Goal: Task Accomplishment & Management: Manage account settings

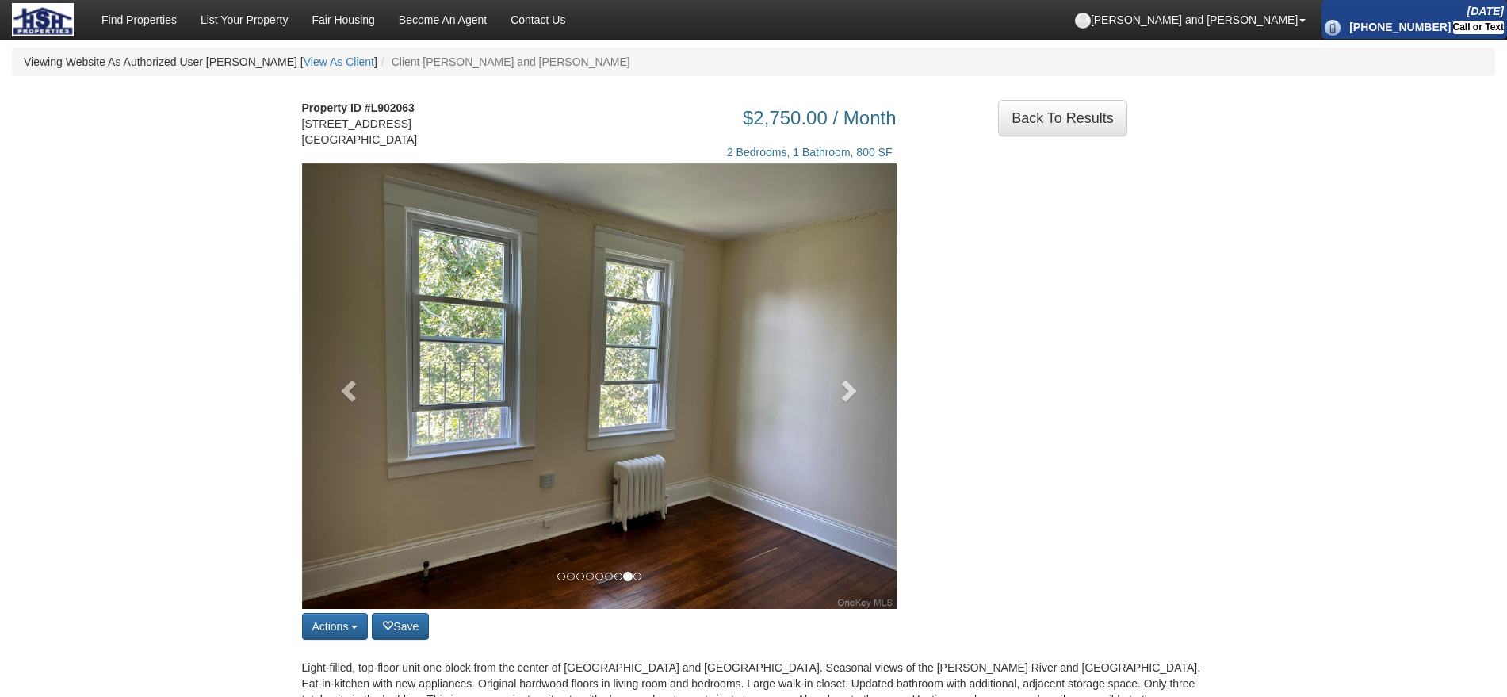
scroll to position [201, 0]
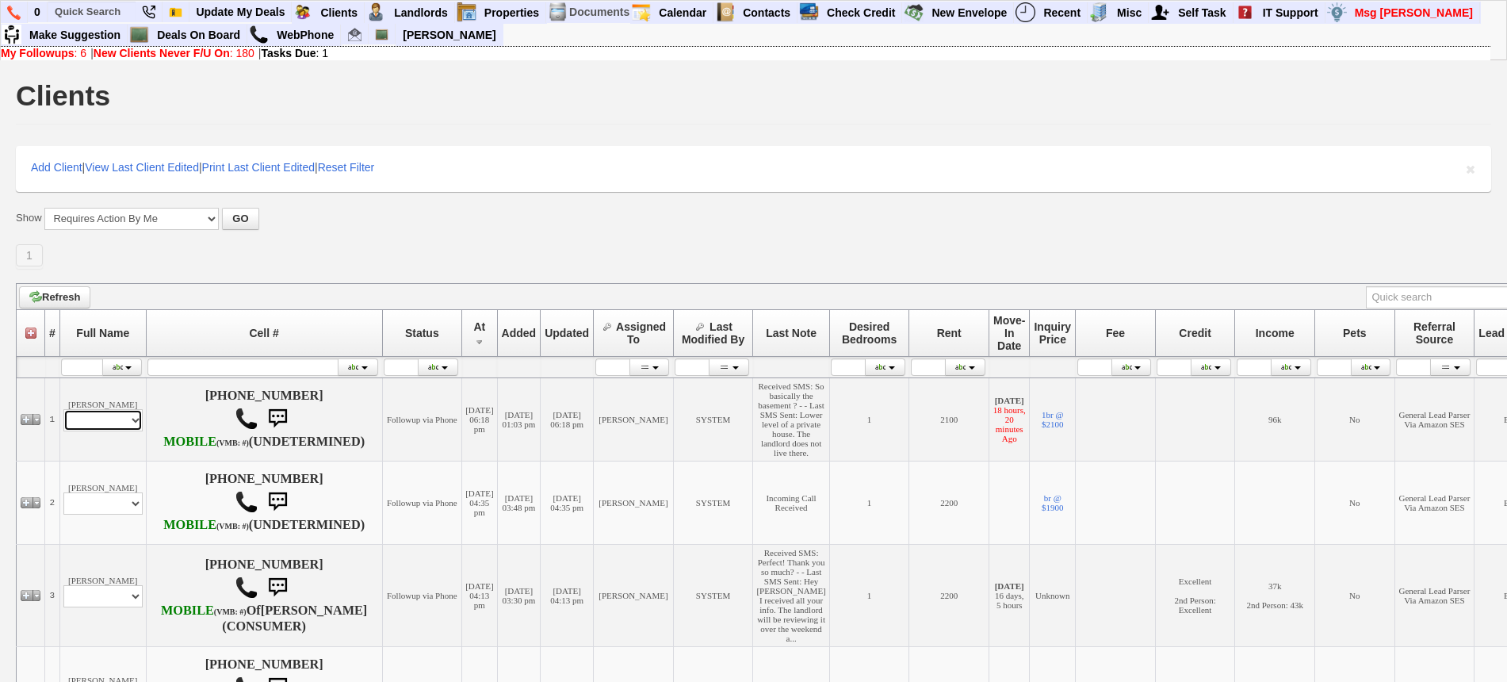
click at [99, 431] on select "Profile Edit Print Email Externally (Will Not Be Tracked In CRM) Closed Deals" at bounding box center [102, 420] width 79 height 22
select select "ChangeURL,/crm/custom/edit_client_form.php?redirect=%2Fcrm%2Fclients.php&id=142…"
click at [63, 431] on select "Profile Edit Print Email Externally (Will Not Be Tracked In CRM) Closed Deals" at bounding box center [102, 420] width 79 height 22
select select
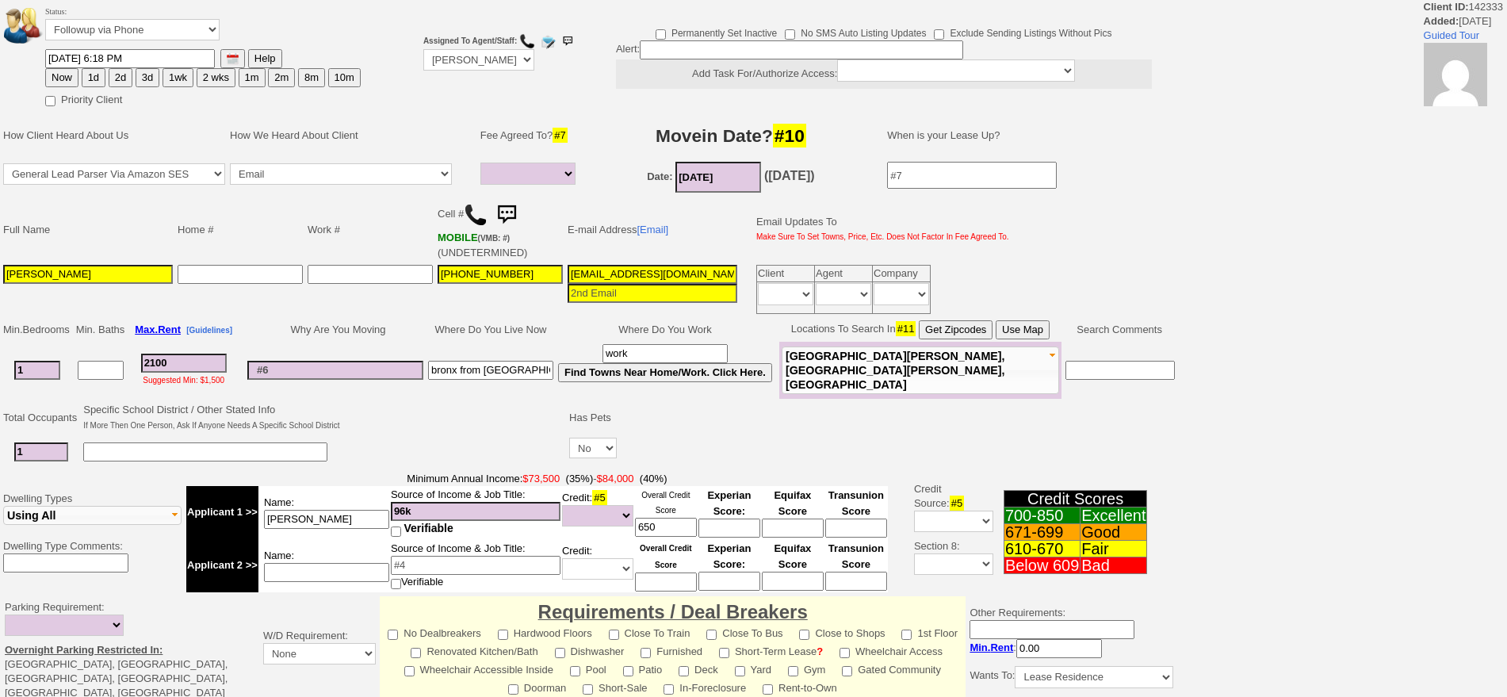
select select
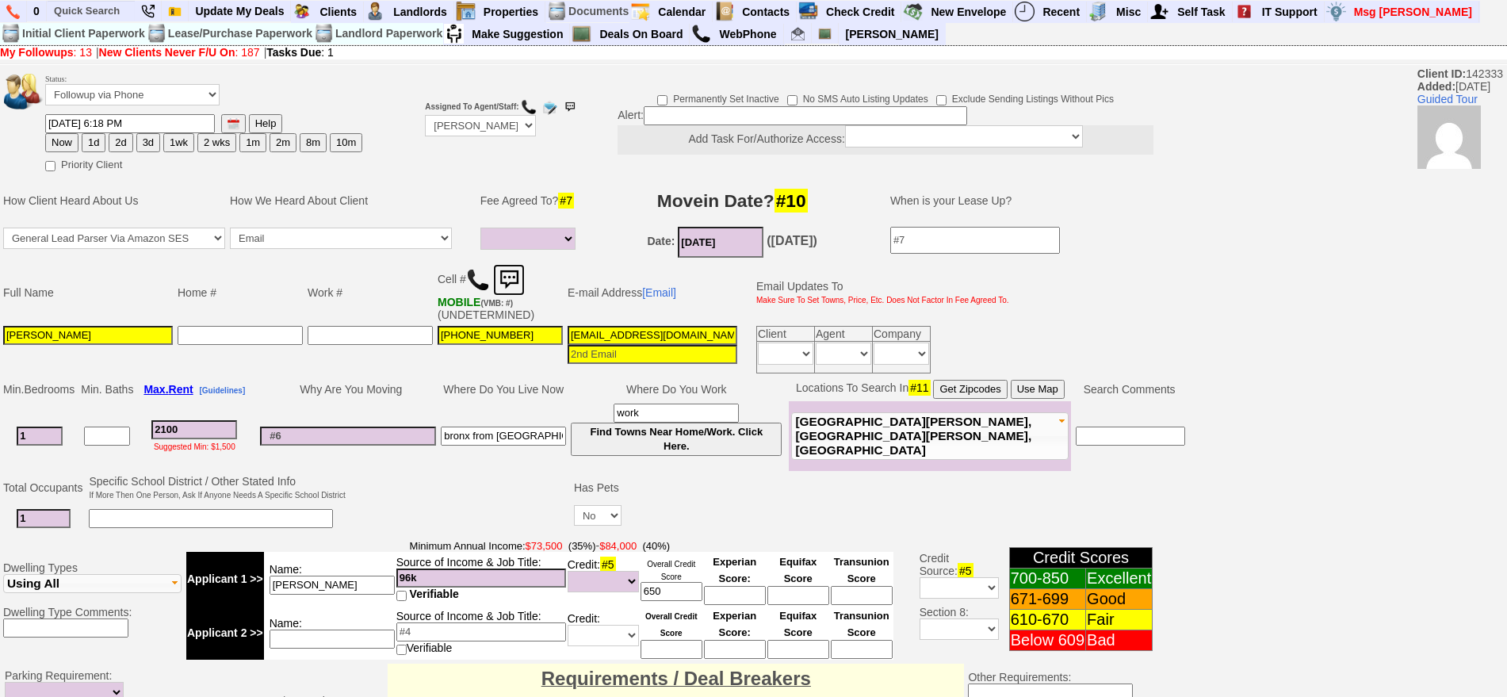
click at [514, 277] on img at bounding box center [509, 280] width 32 height 32
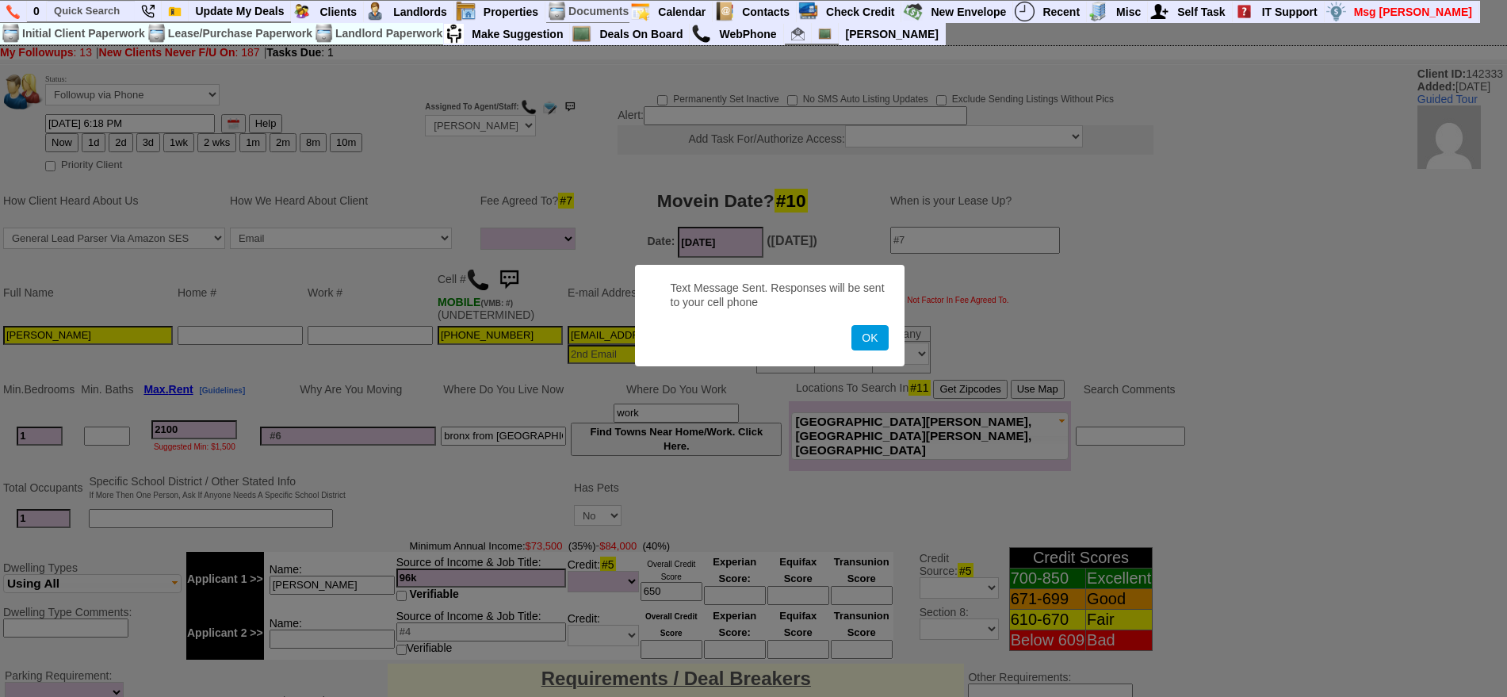
click at [851, 325] on button "OK" at bounding box center [869, 337] width 36 height 25
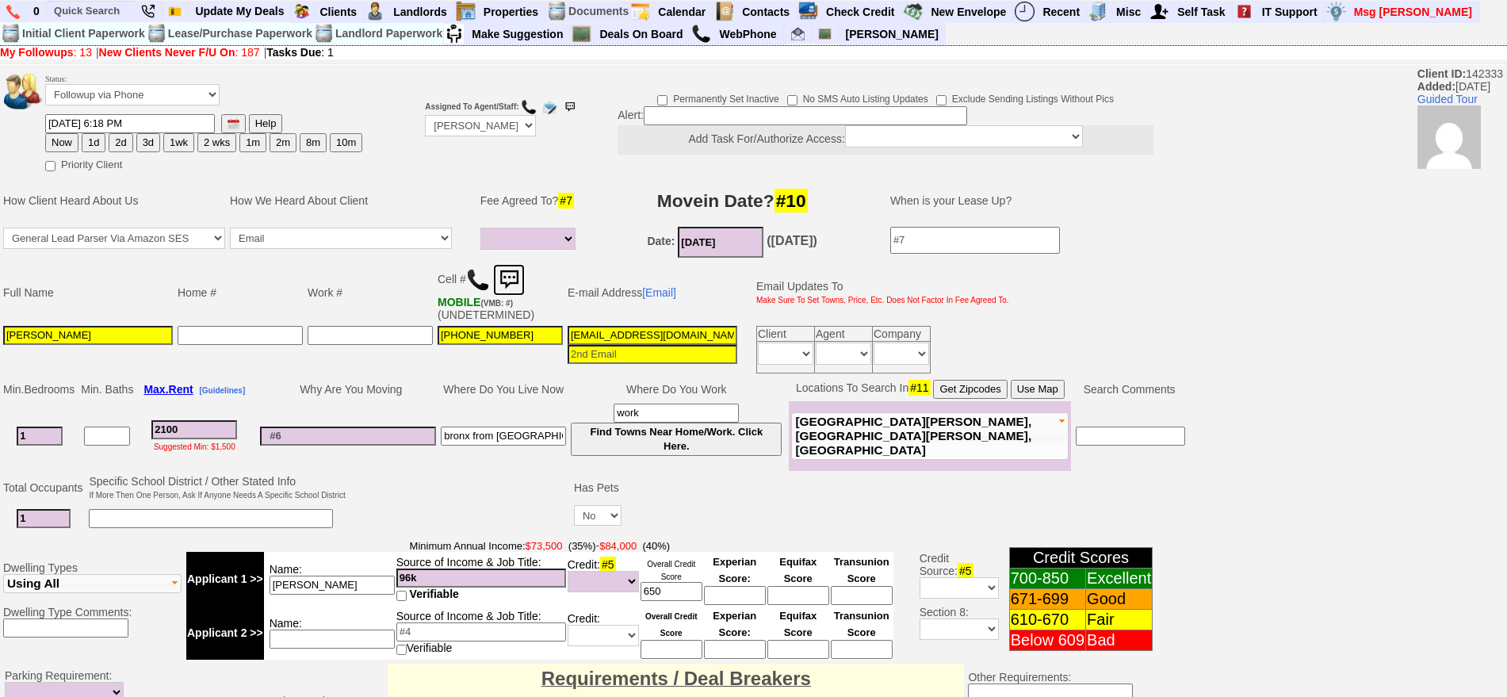
click at [506, 275] on img at bounding box center [509, 280] width 32 height 32
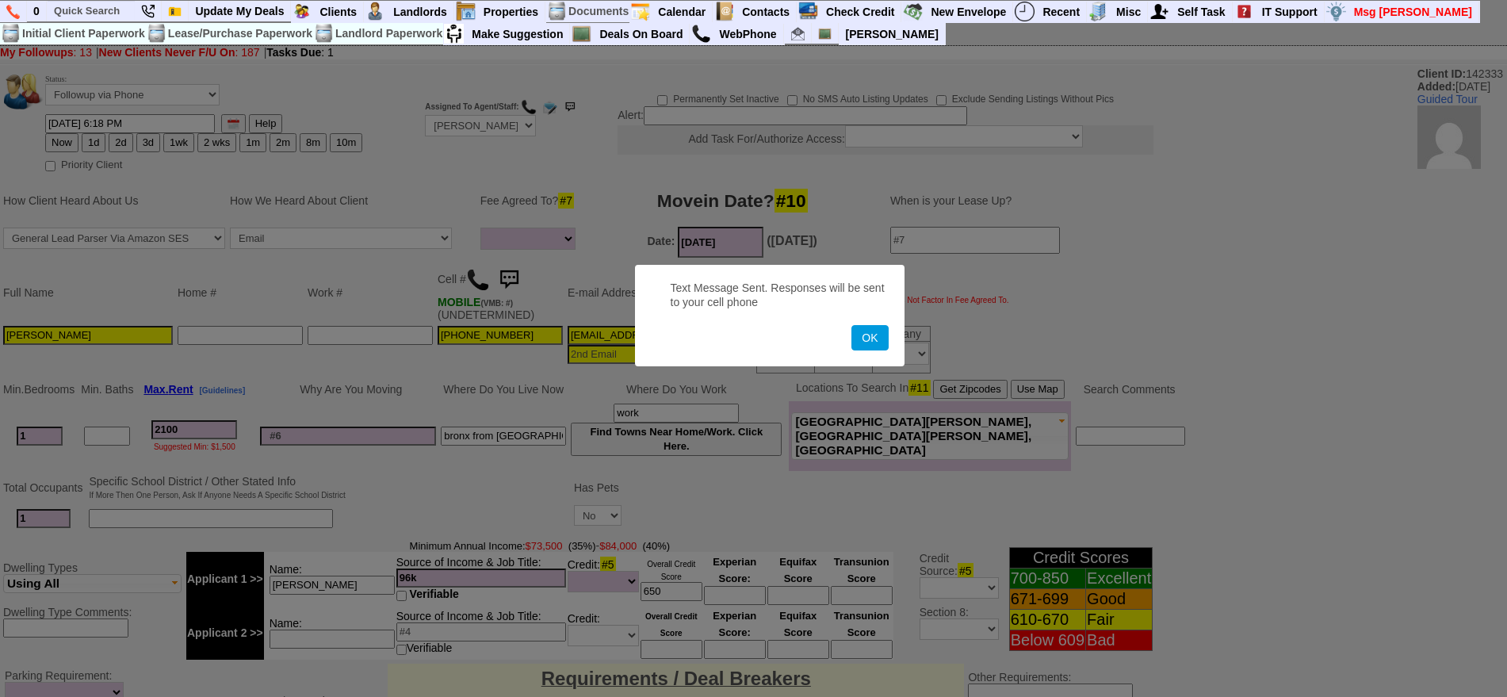
click at [851, 325] on button "OK" at bounding box center [869, 337] width 36 height 25
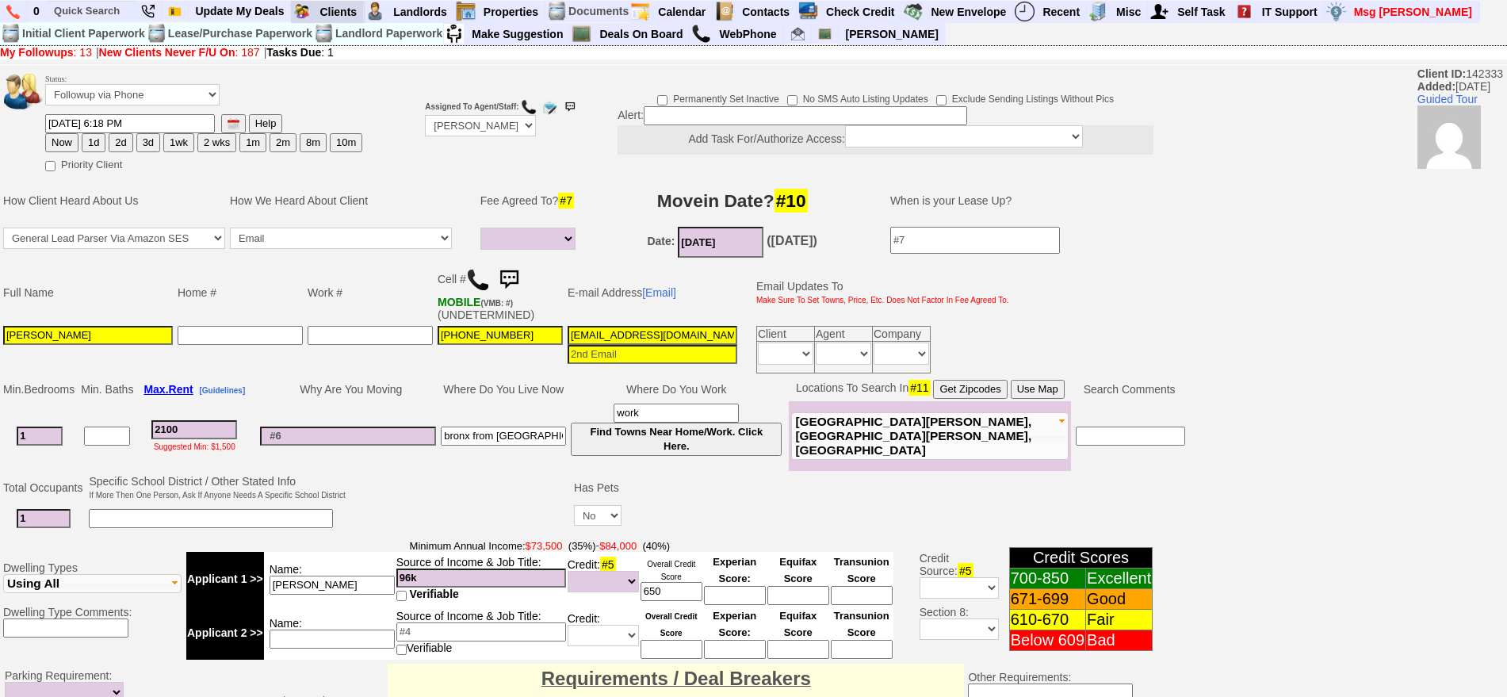
click at [0, 0] on blink "Requires Action By Me (13)" at bounding box center [0, 0] width 0 height 0
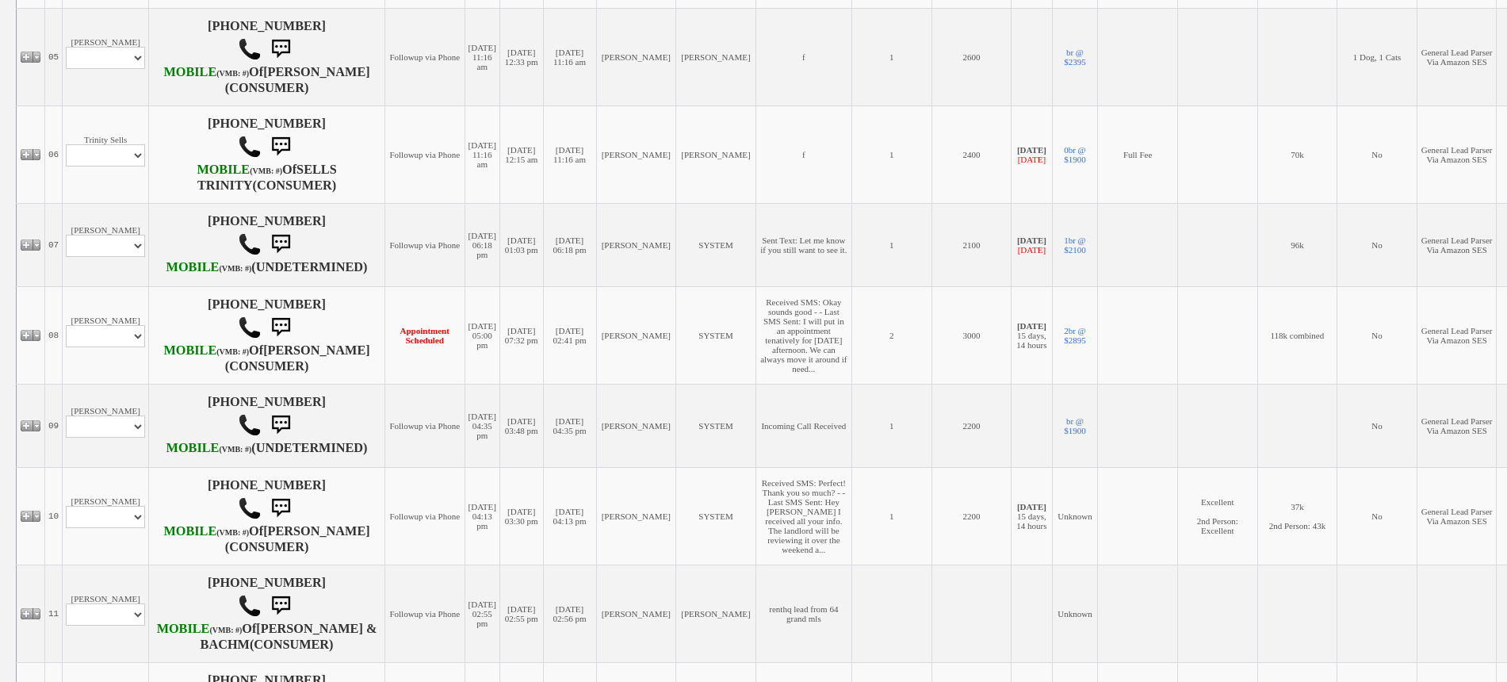
scroll to position [892, 0]
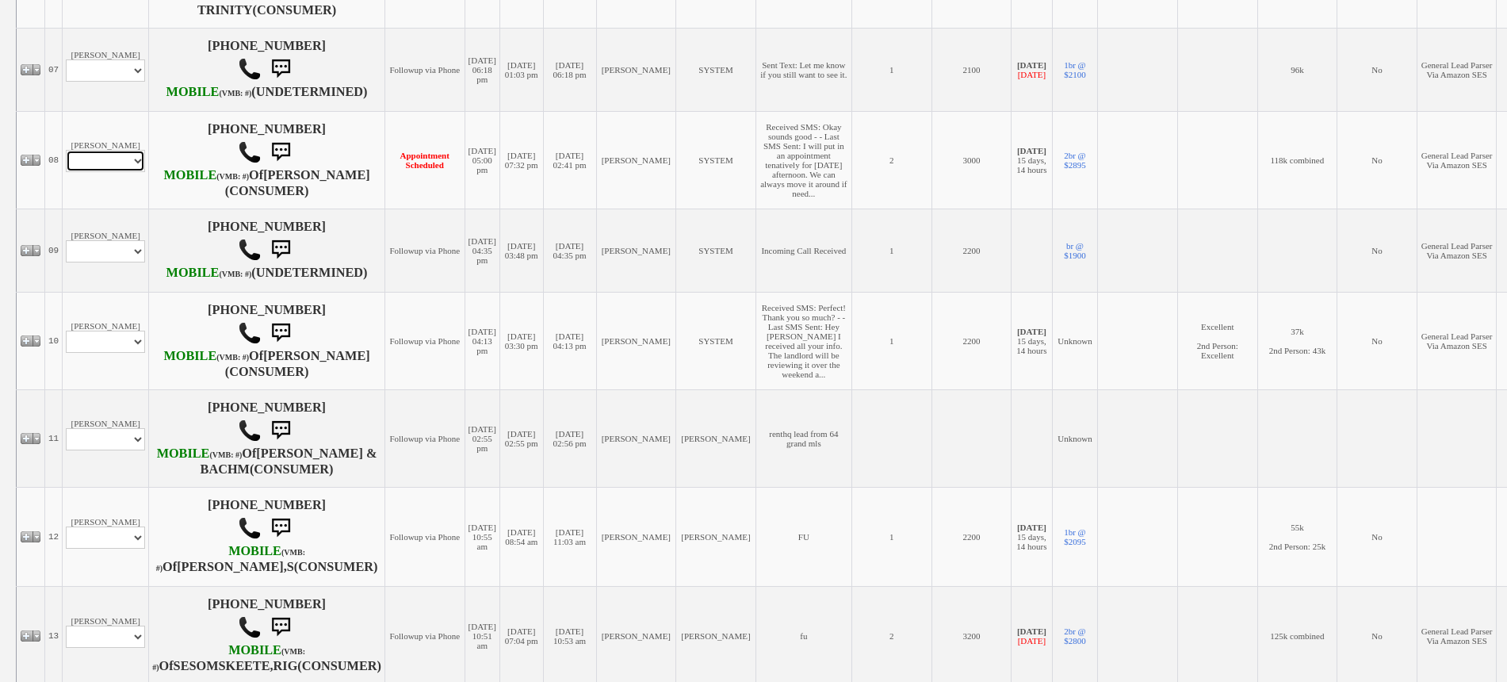
click at [117, 172] on select "Profile Edit Print Email Externally (Will Not Be Tracked In CRM) Closed Deals" at bounding box center [105, 161] width 79 height 22
click at [464, 292] on td "08/15/2025 04:35 pm" at bounding box center [481, 249] width 35 height 83
click at [74, 172] on select "Profile Edit Print Email Externally (Will Not Be Tracked In CRM) Closed Deals" at bounding box center [105, 161] width 79 height 22
select select "ChangeURL,/crm/custom/edit_client_form.php?redirect=%2Fcrm%2Fclients.php&id=167…"
click at [66, 172] on select "Profile Edit Print Email Externally (Will Not Be Tracked In CRM) Closed Deals" at bounding box center [105, 161] width 79 height 22
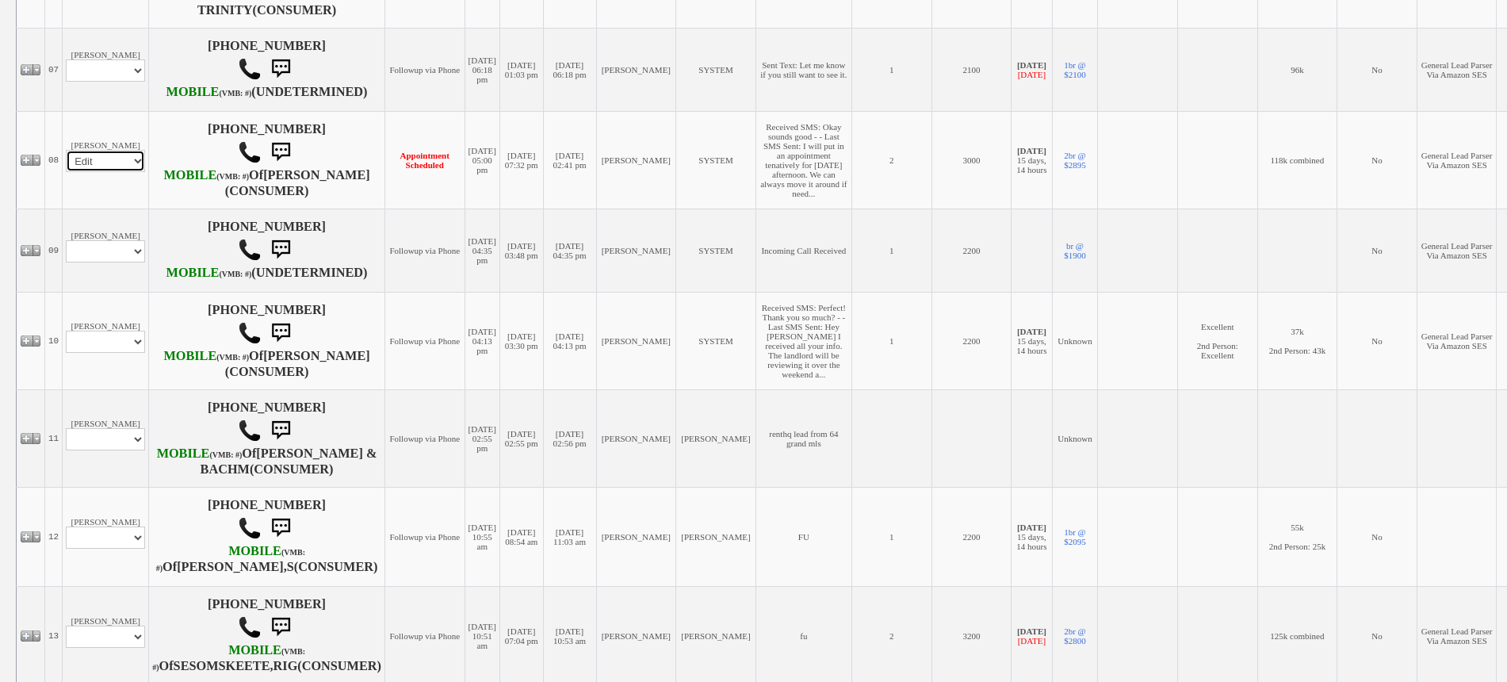
select select
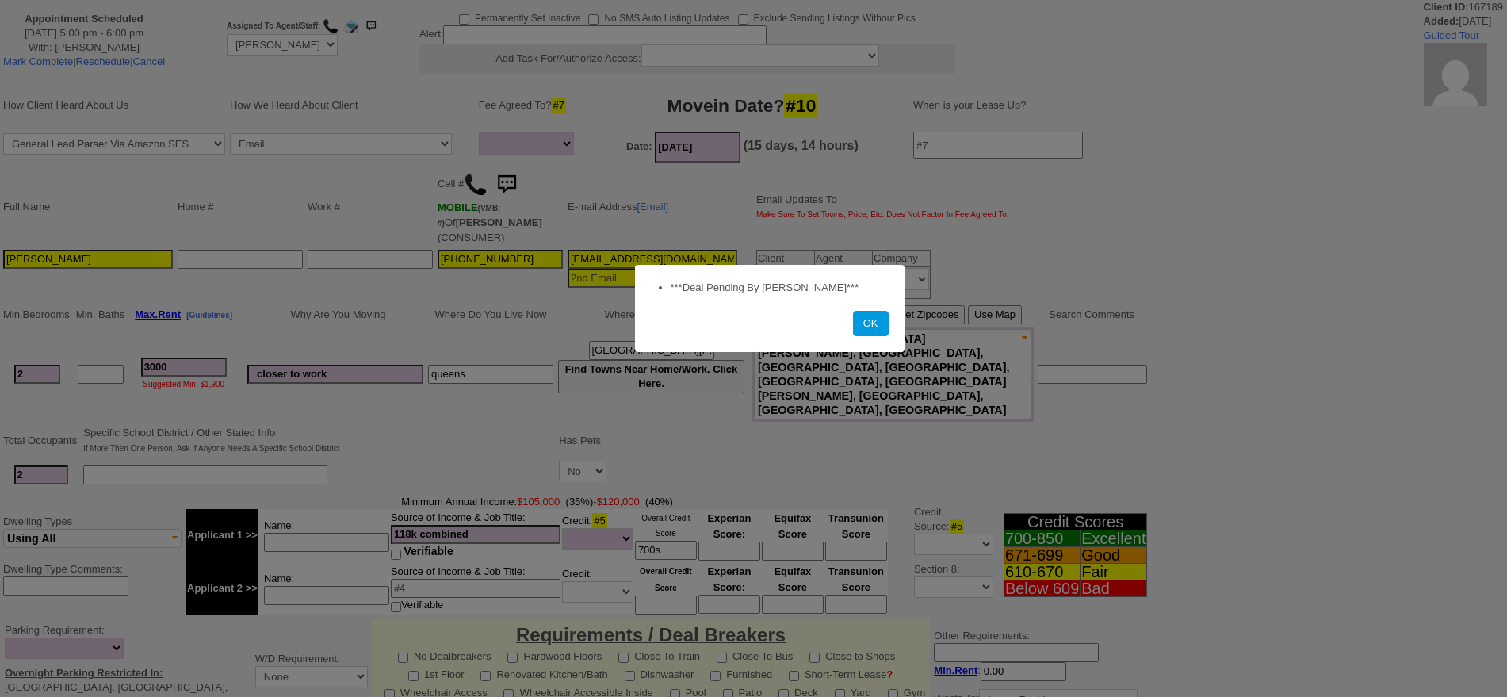
select select
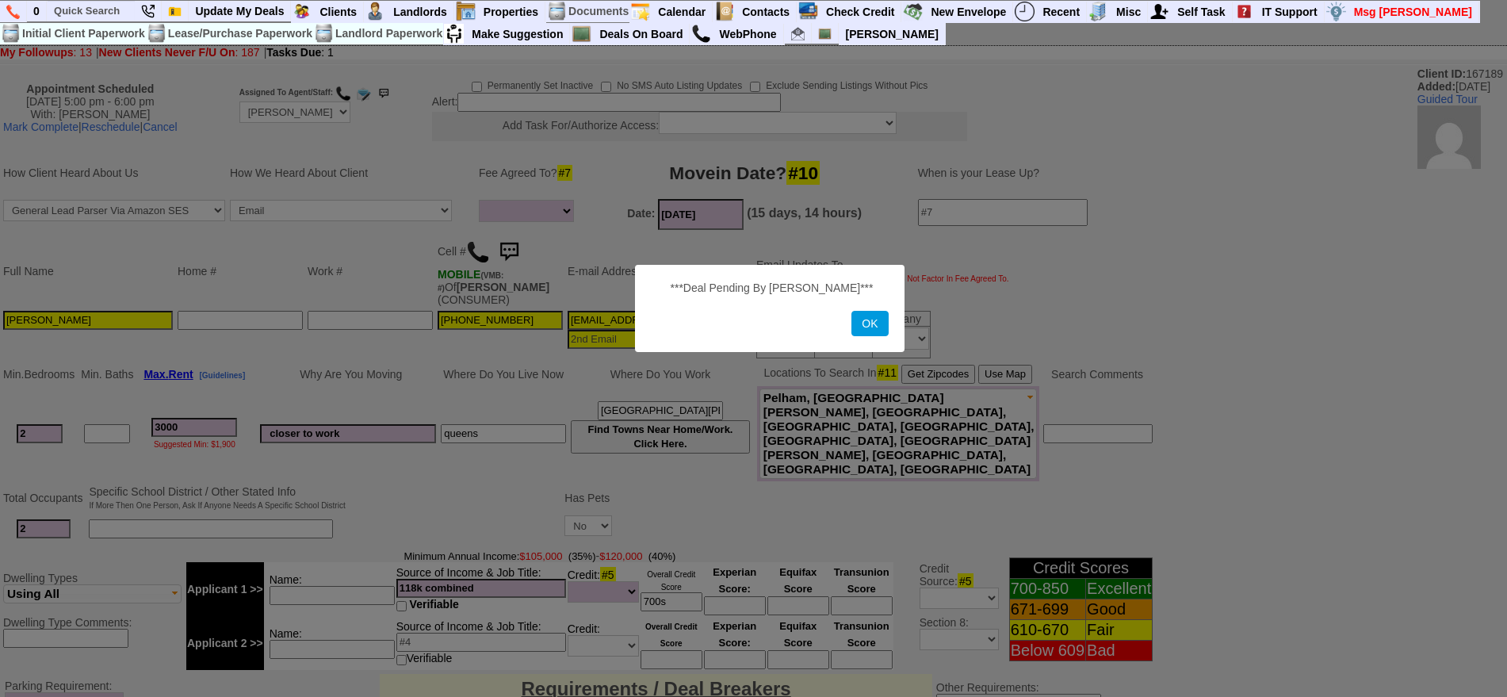
click at [859, 319] on button "OK" at bounding box center [869, 323] width 36 height 25
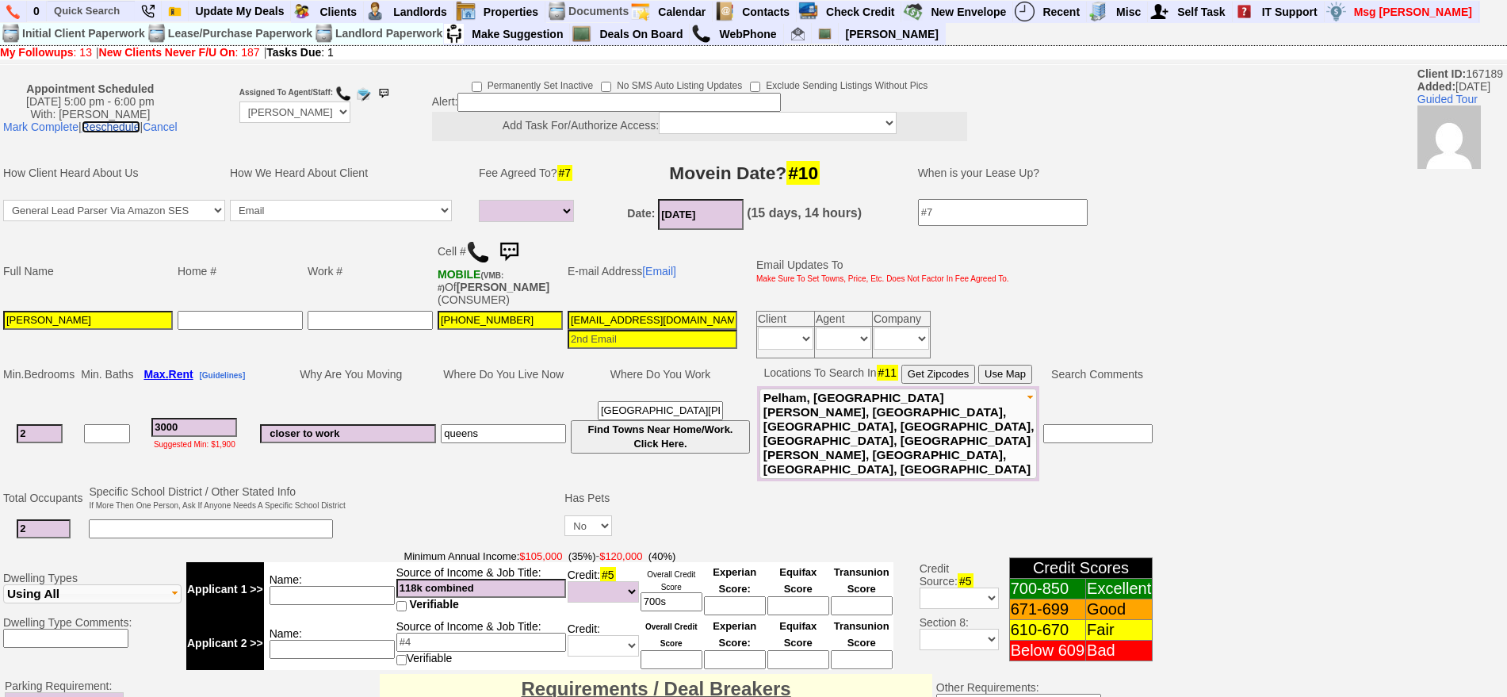
click at [140, 131] on link "Reschedule" at bounding box center [111, 126] width 59 height 13
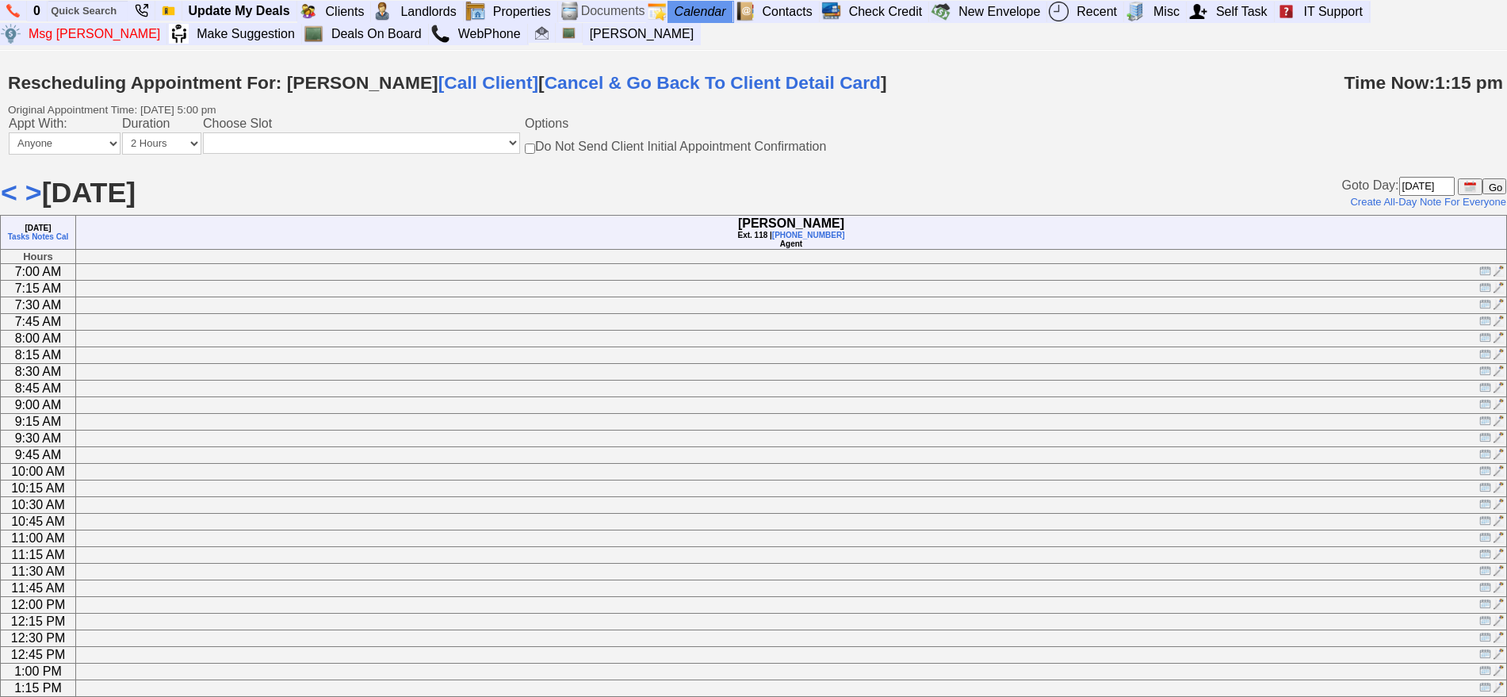
click at [1472, 181] on img at bounding box center [1470, 187] width 12 height 12
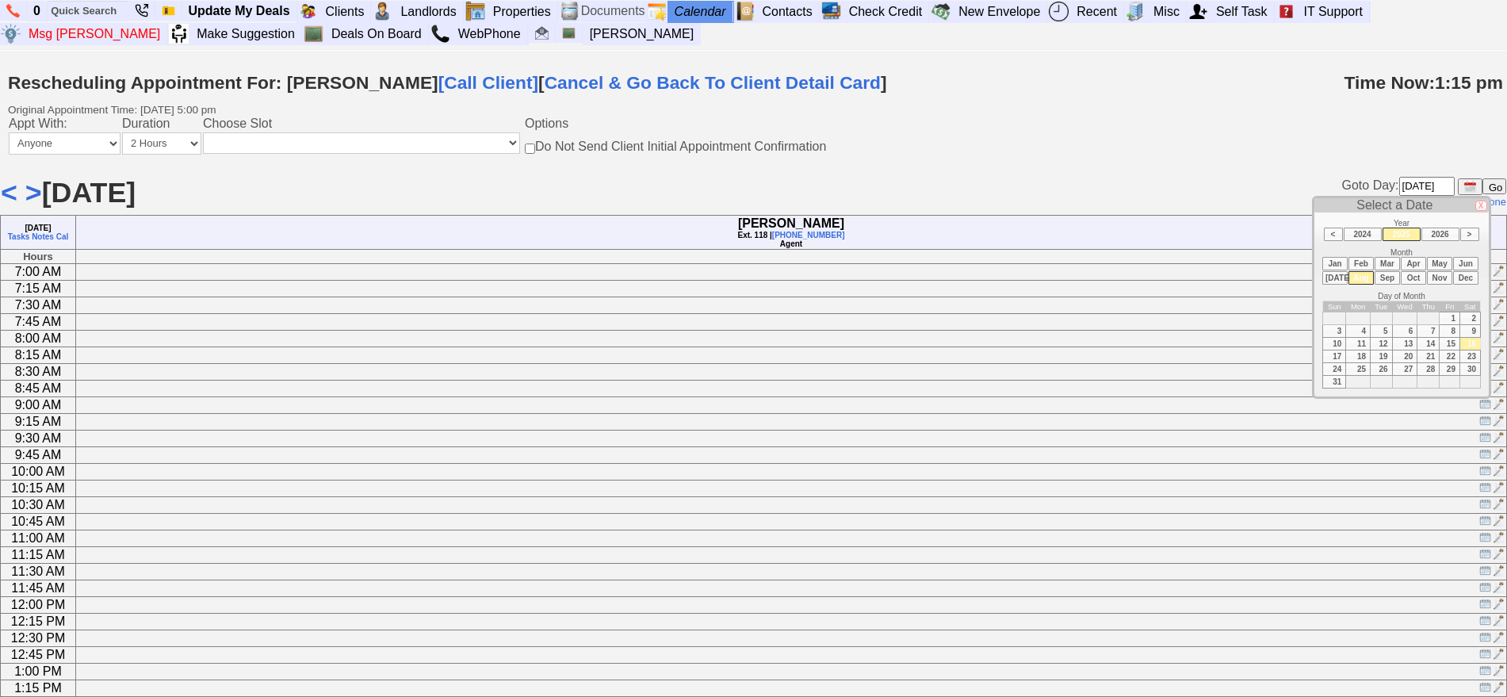
click at [1450, 354] on td "22" at bounding box center [1449, 355] width 21 height 13
type input "[DATE]"
click at [1489, 182] on input "Go" at bounding box center [1494, 186] width 24 height 16
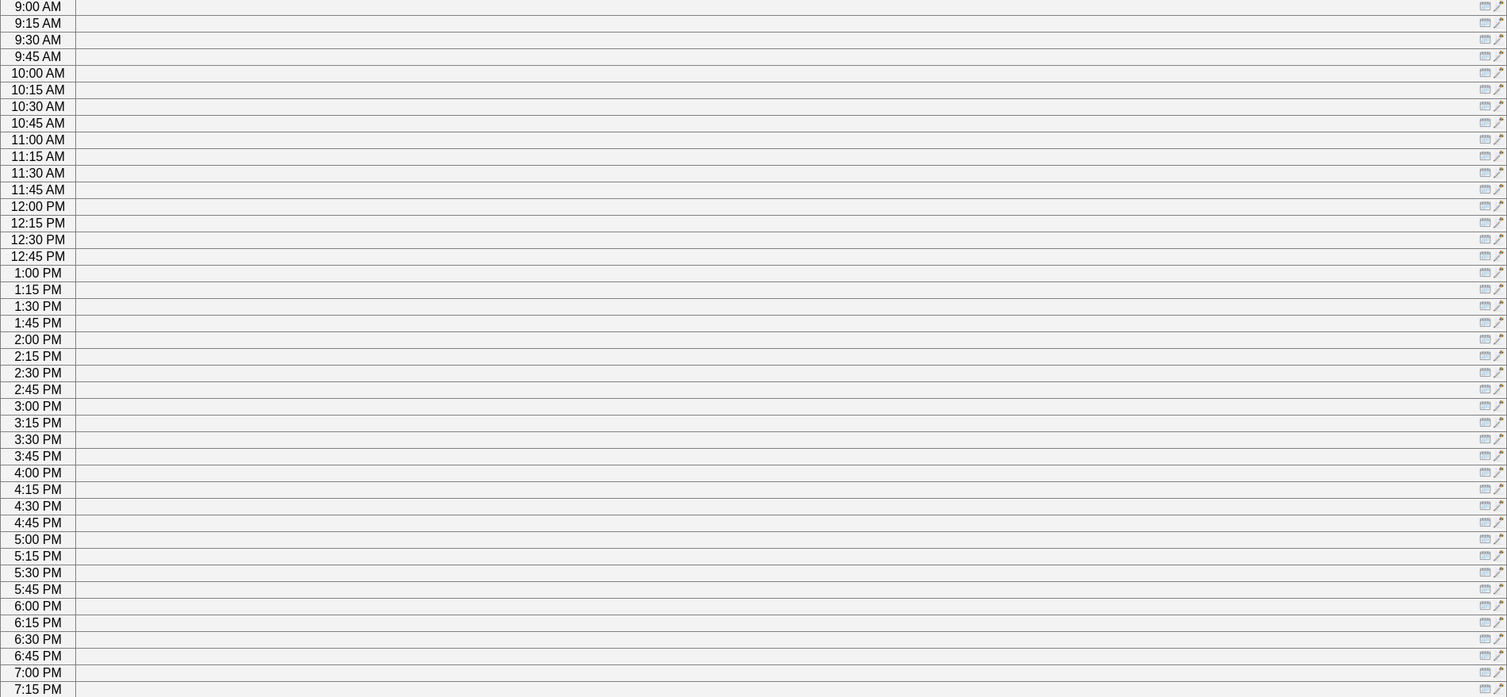
scroll to position [414, 0]
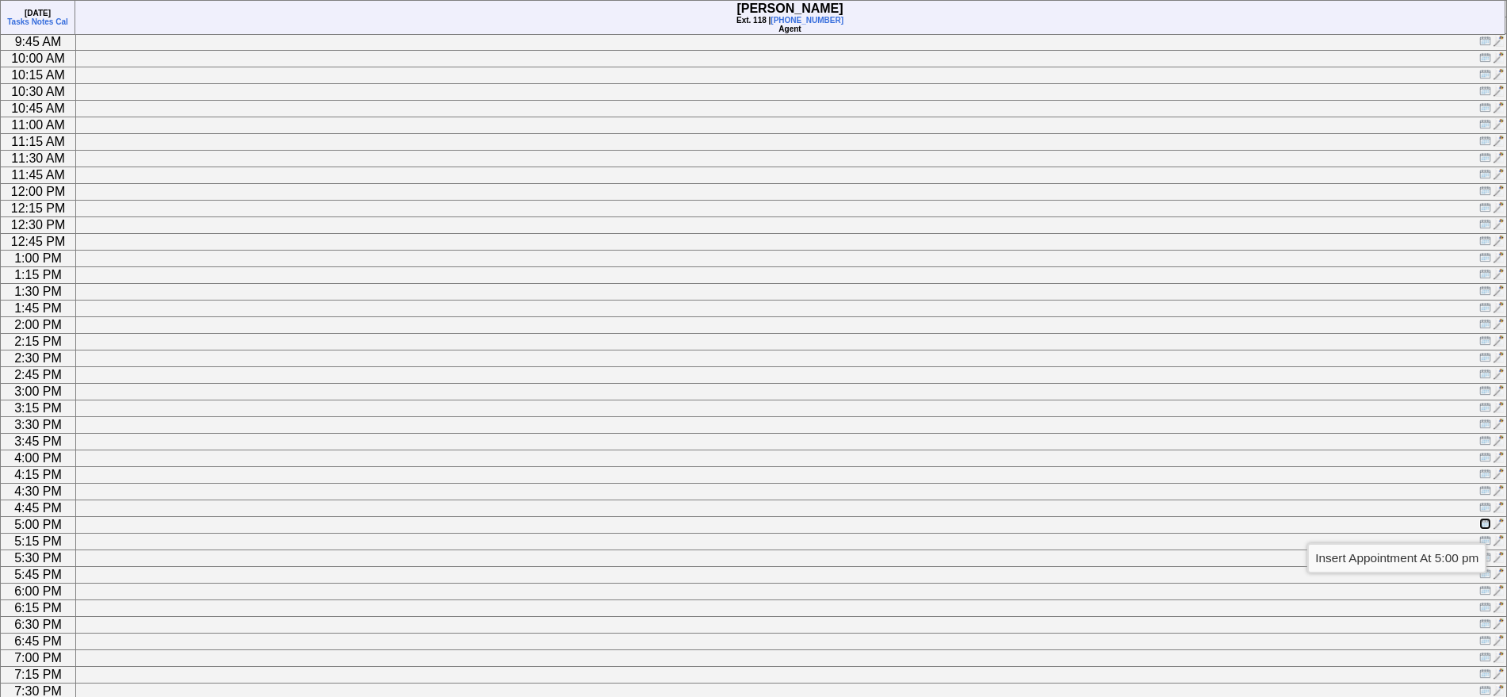
click at [1484, 528] on img at bounding box center [1485, 523] width 12 height 12
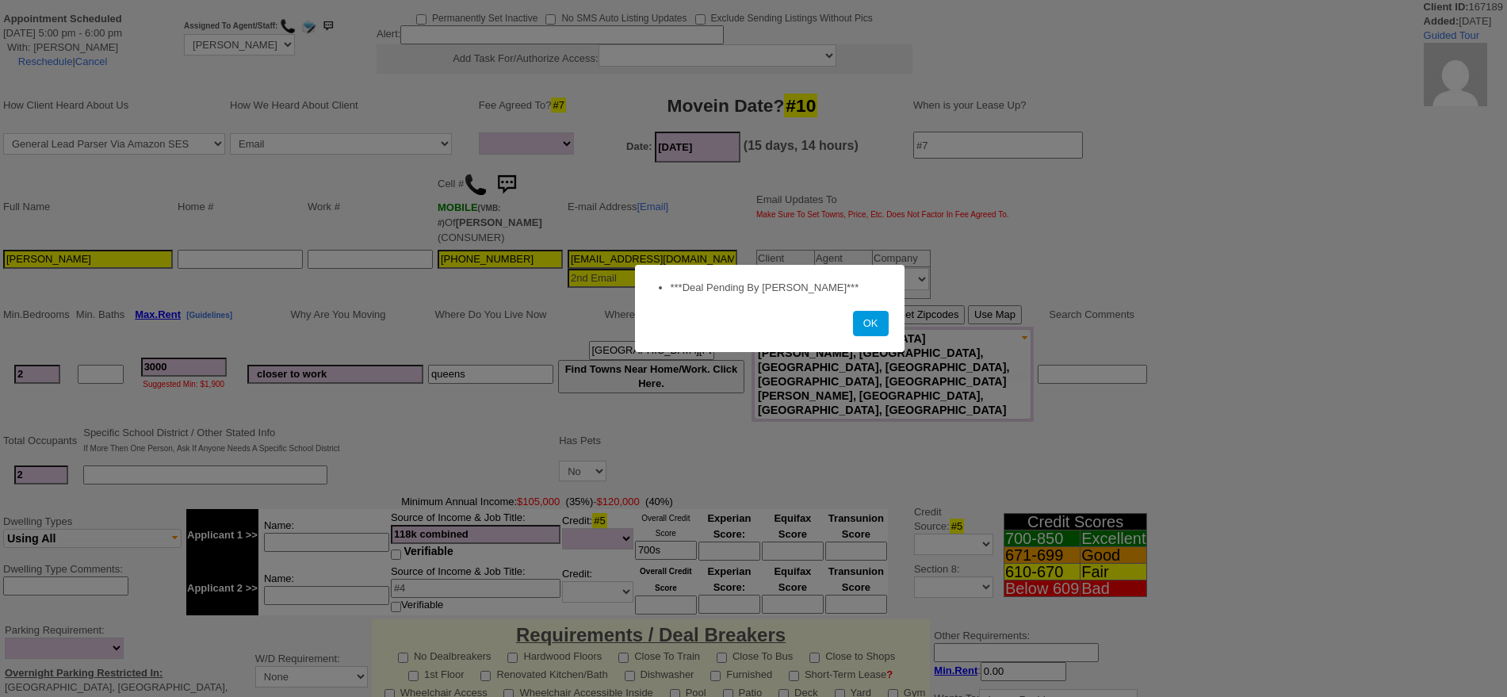
select select
click at [877, 314] on button "OK" at bounding box center [871, 323] width 36 height 25
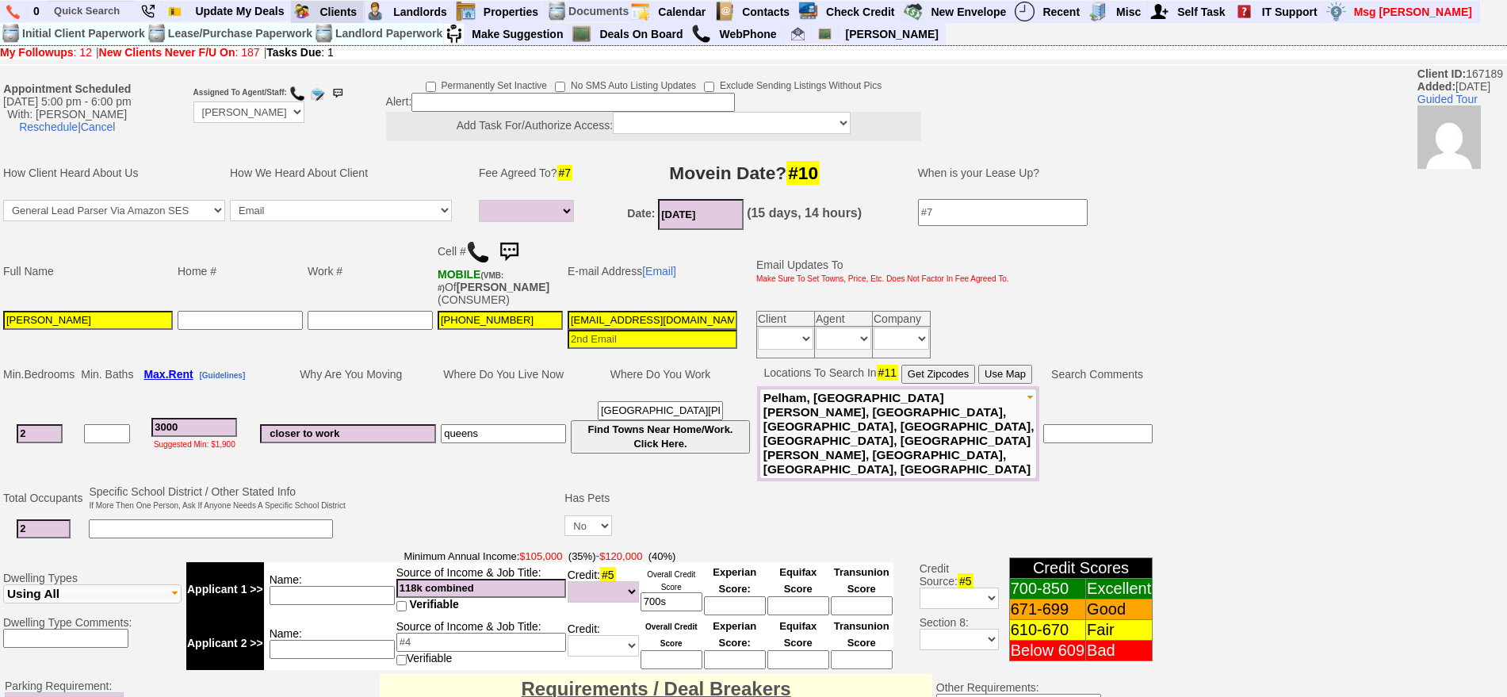
click at [0, 0] on blink "Requires Action By Me (12)" at bounding box center [0, 0] width 0 height 0
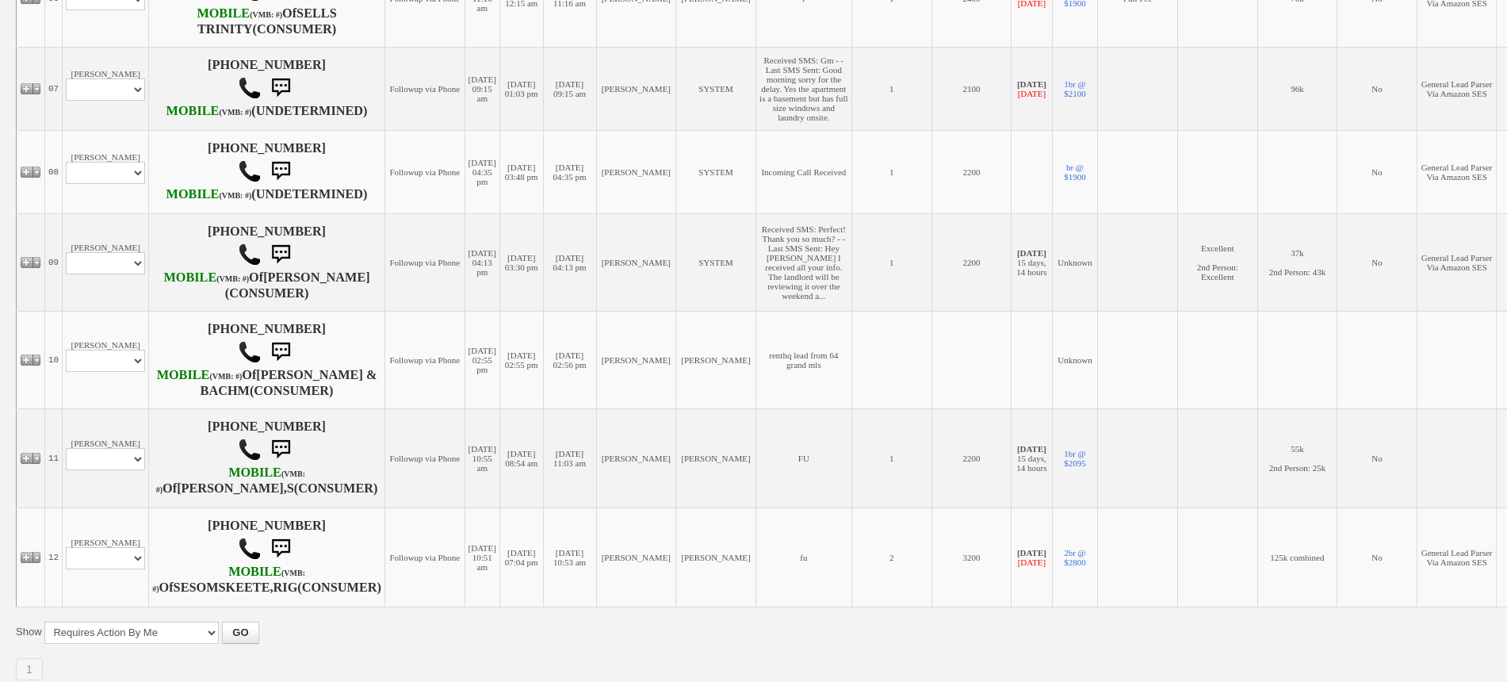
scroll to position [991, 0]
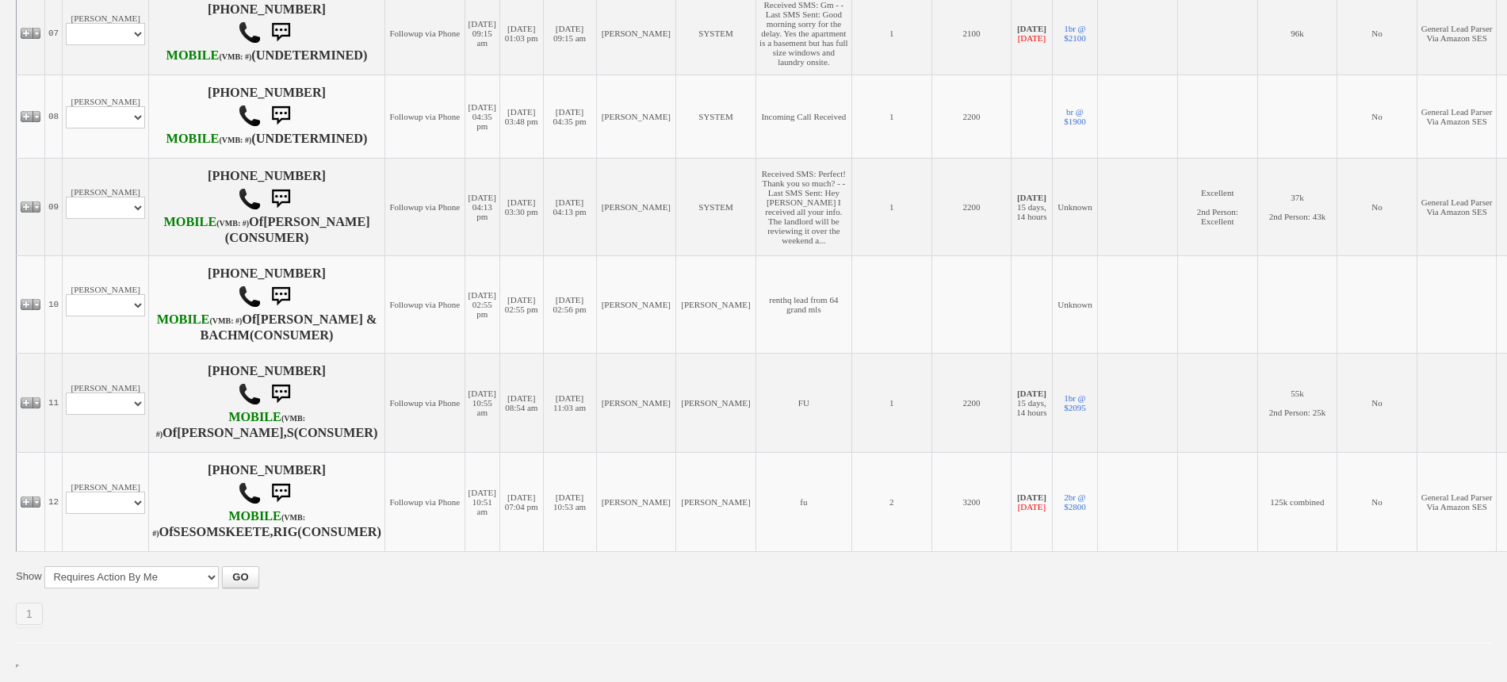
click at [113, 255] on td "Jaqueline Garcia Profile Edit Print Email Externally (Will Not Be Tracked In CR…" at bounding box center [106, 206] width 86 height 97
click at [108, 219] on select "Profile Edit Print Email Externally (Will Not Be Tracked In CRM) Closed Deals" at bounding box center [105, 208] width 79 height 22
select select "ChangeURL,/crm/custom/edit_client_form.php?redirect=%2Fcrm%2Fclients.php&id=166…"
click at [66, 219] on select "Profile Edit Print Email Externally (Will Not Be Tracked In CRM) Closed Deals" at bounding box center [105, 208] width 79 height 22
select select
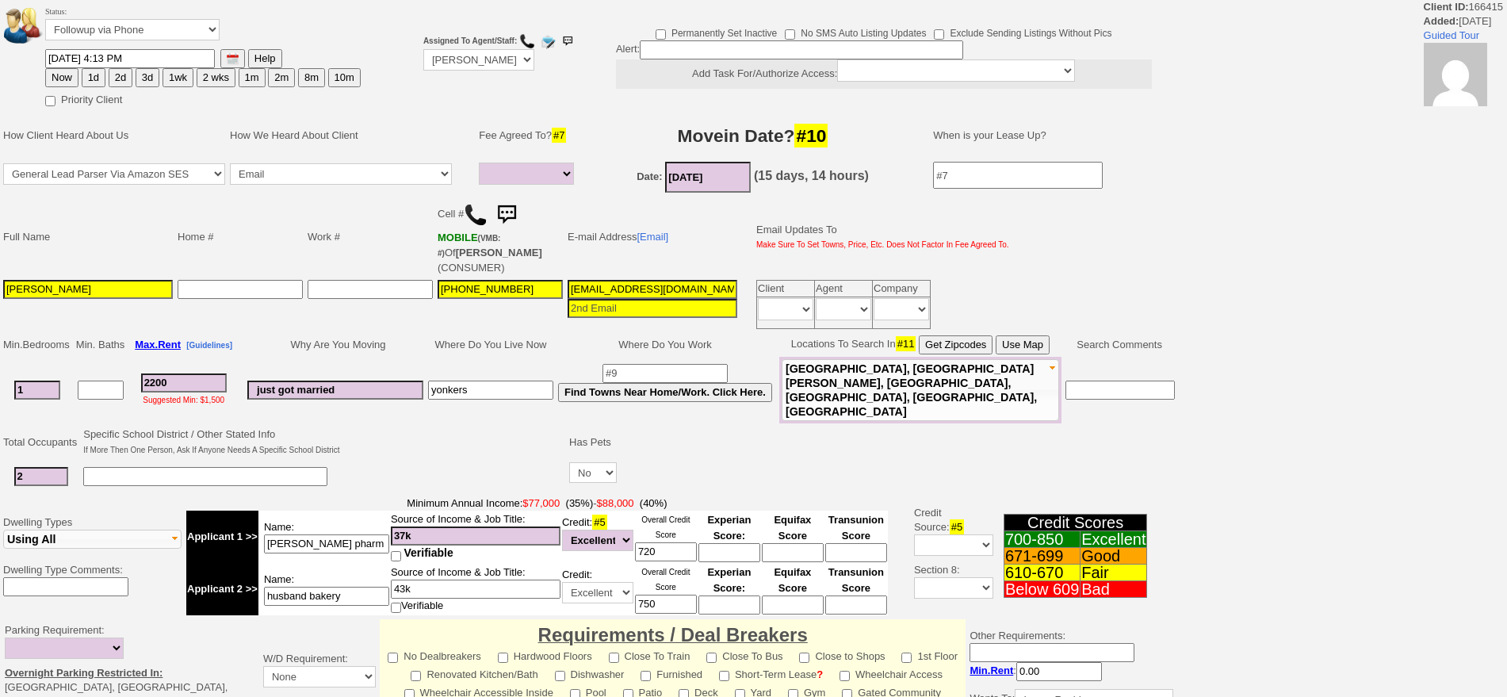
select select
click at [130, 78] on button "2d" at bounding box center [121, 77] width 24 height 19
type input "08/18/2025 09:16 AM"
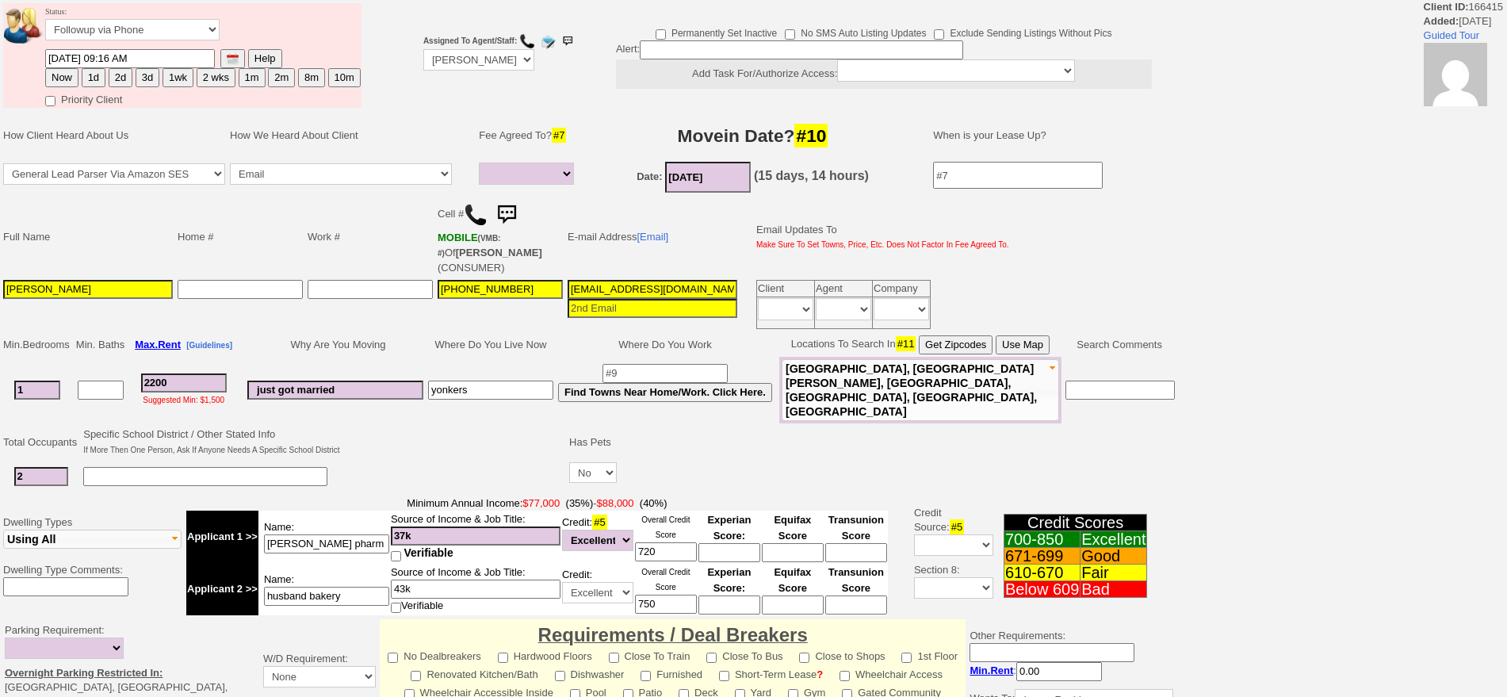
scroll to position [414, 0]
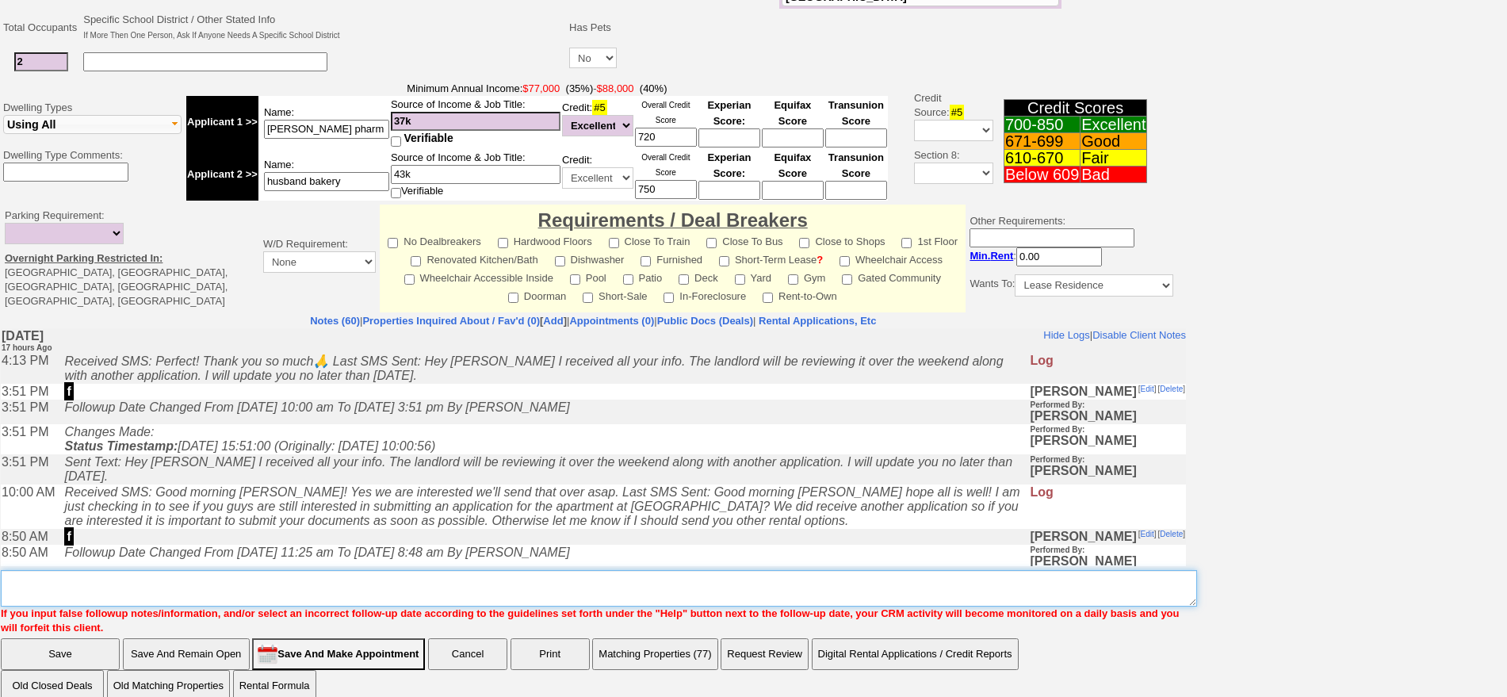
click at [865, 570] on textarea "Insert New Note Here" at bounding box center [599, 588] width 1196 height 36
type textarea "f"
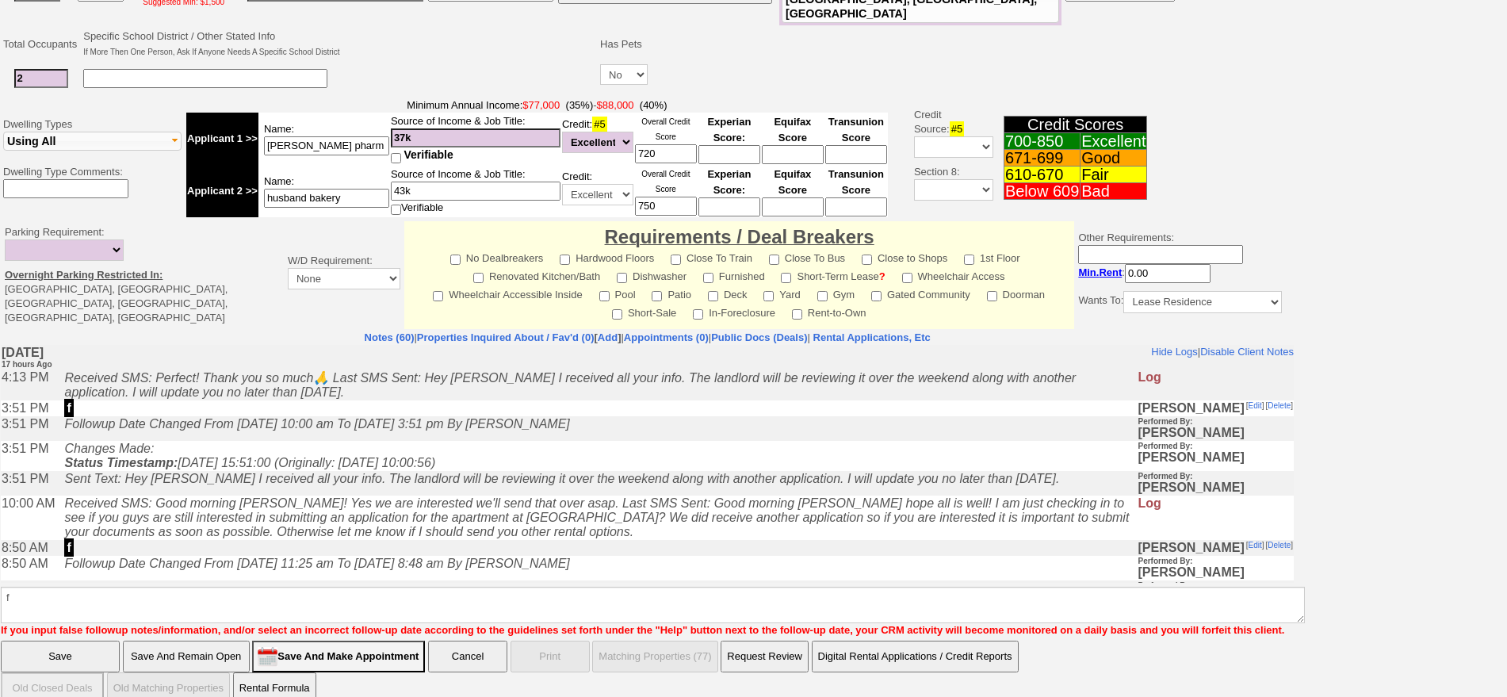
click input "Save" at bounding box center [60, 656] width 119 height 32
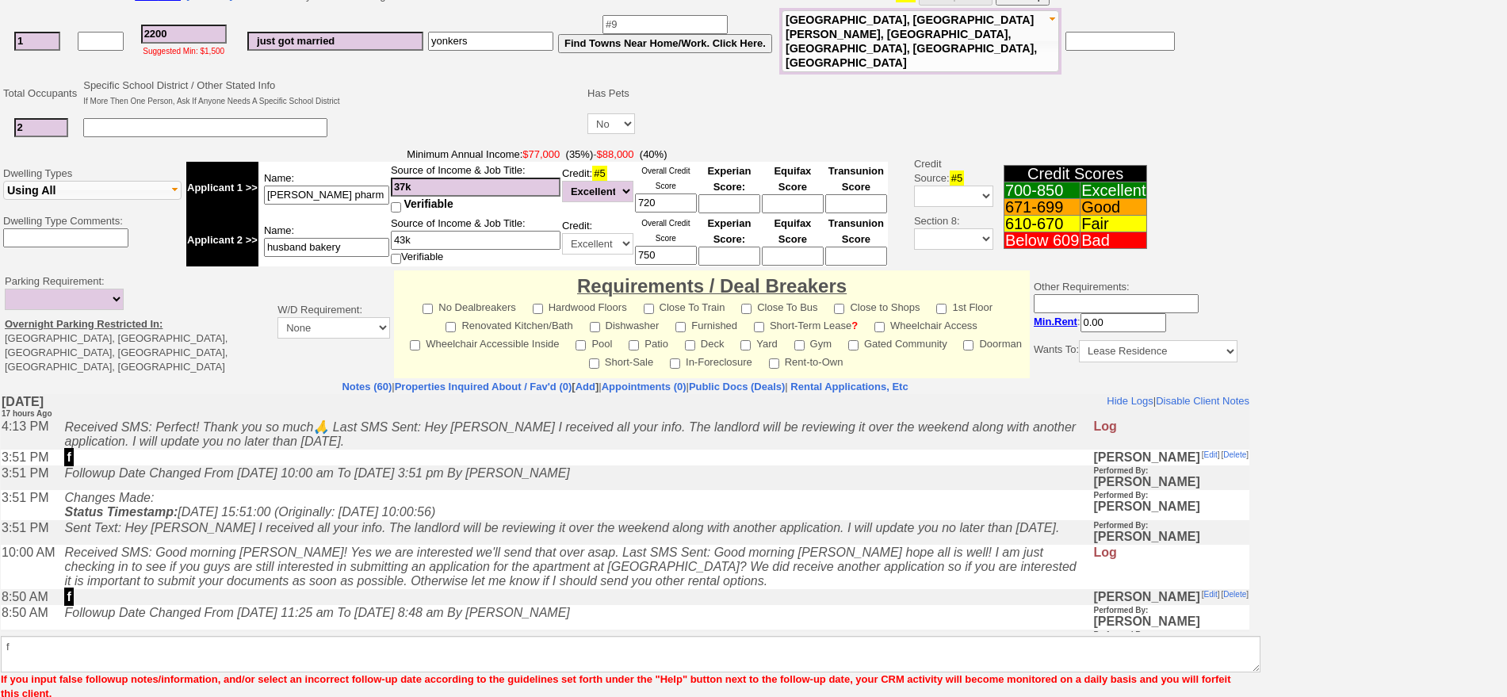
scroll to position [399, 0]
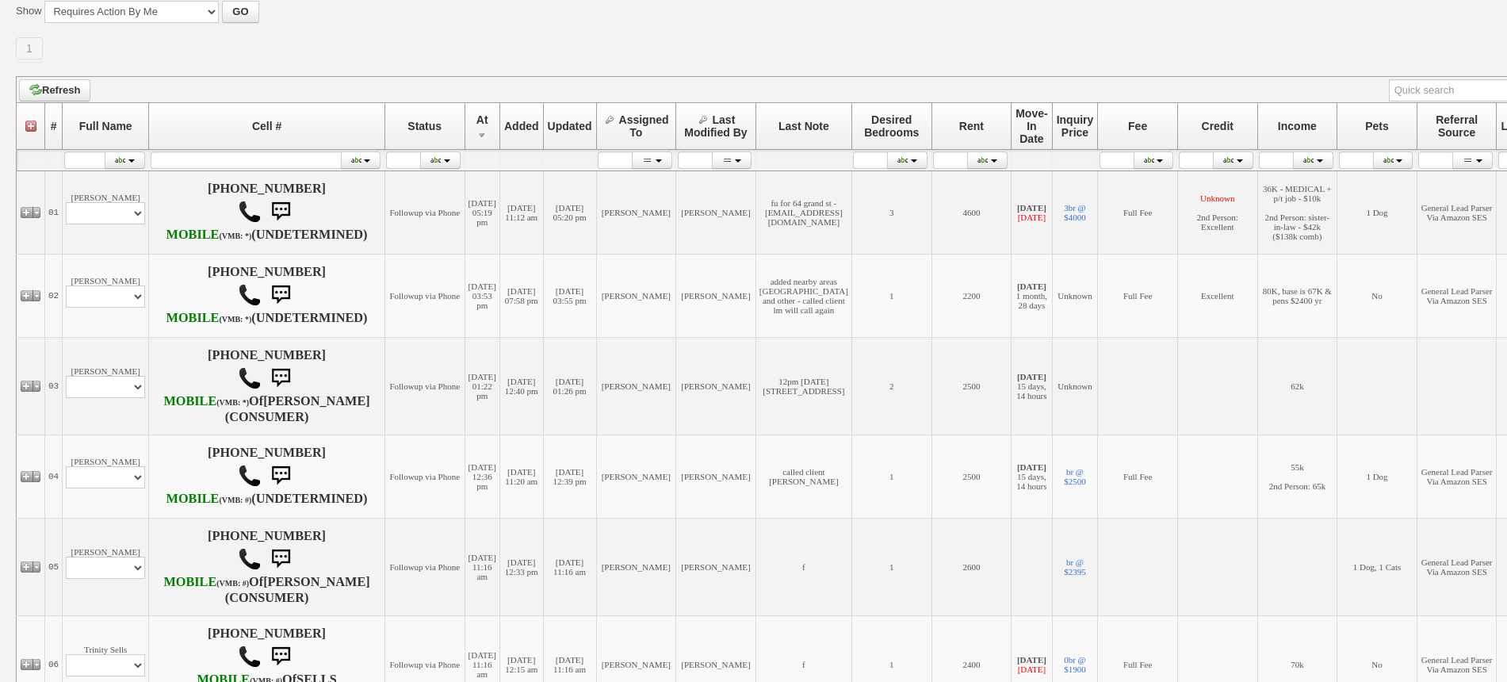
scroll to position [198, 0]
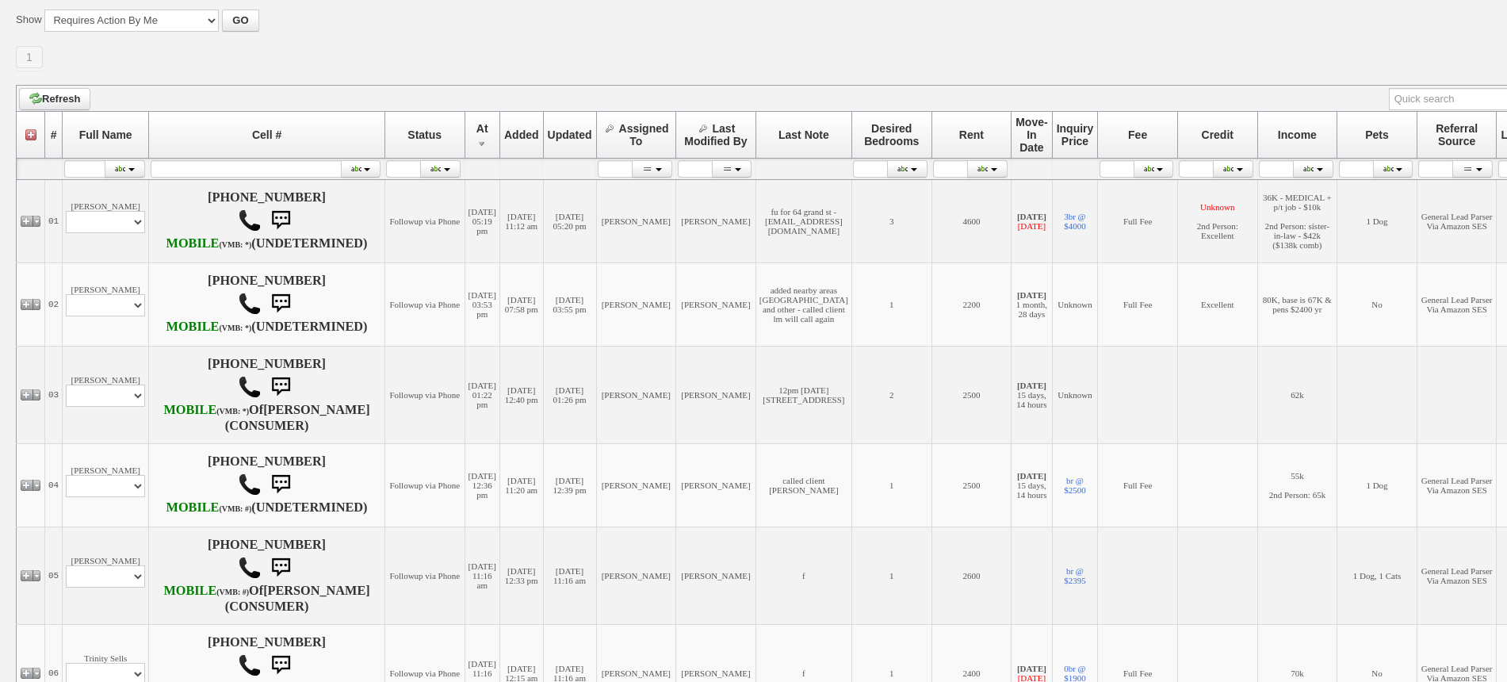
click at [134, 276] on td "[PERSON_NAME] Profile Edit Print Email Externally (Will Not Be Tracked In CRM) …" at bounding box center [106, 303] width 86 height 83
